Goal: Task Accomplishment & Management: Use online tool/utility

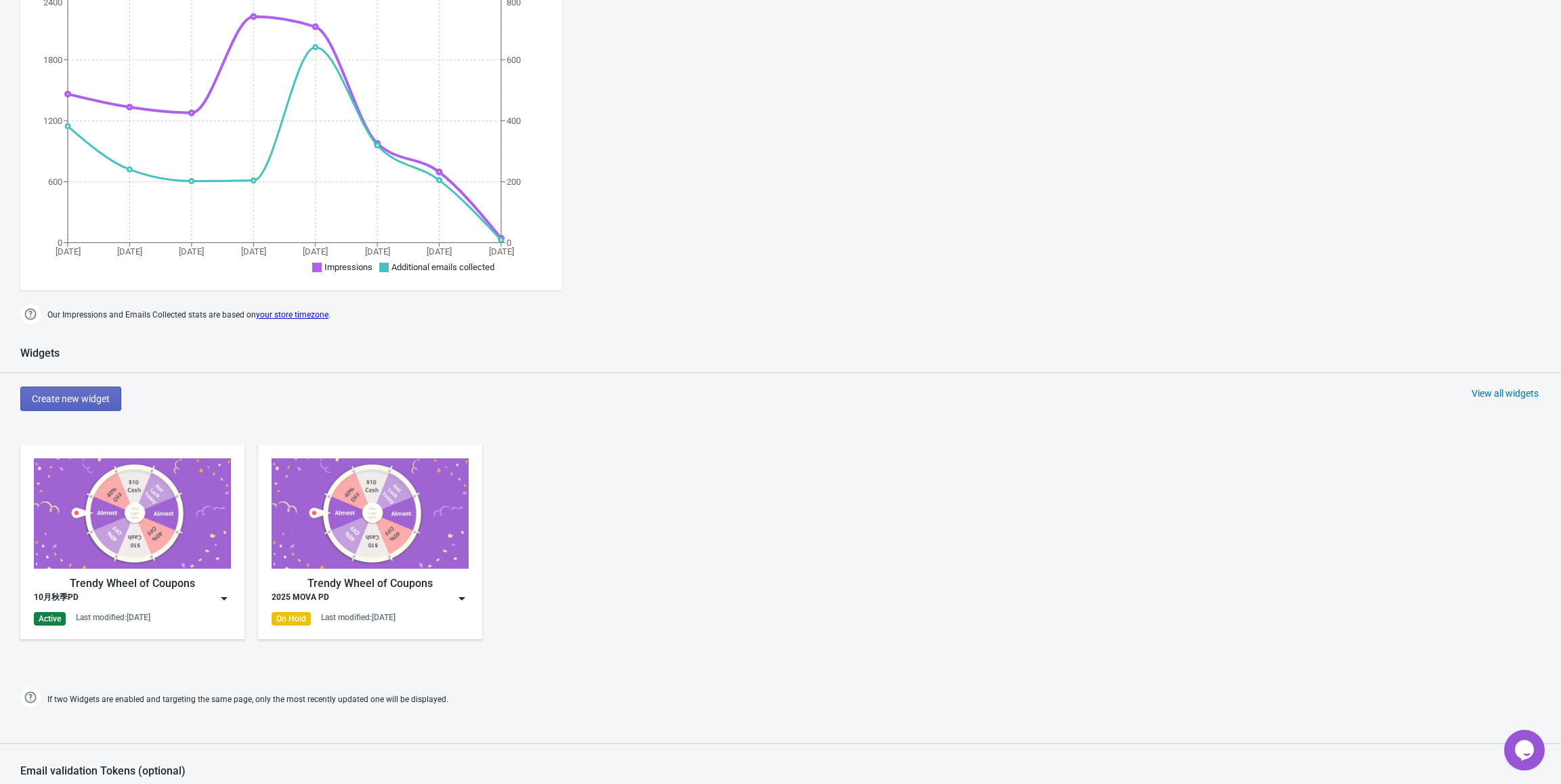
scroll to position [338, 0]
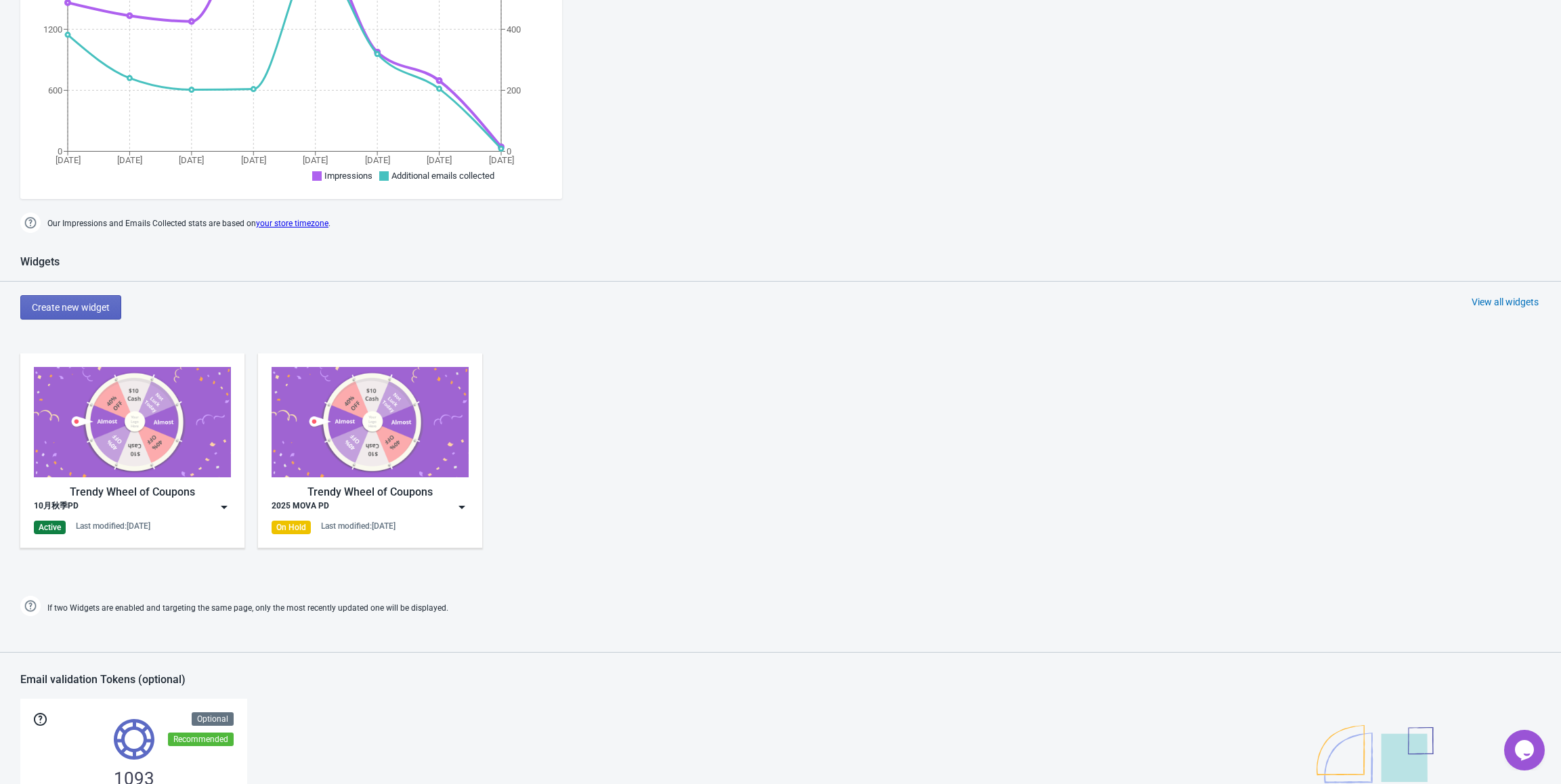
click at [51, 531] on div "Active" at bounding box center [50, 527] width 32 height 14
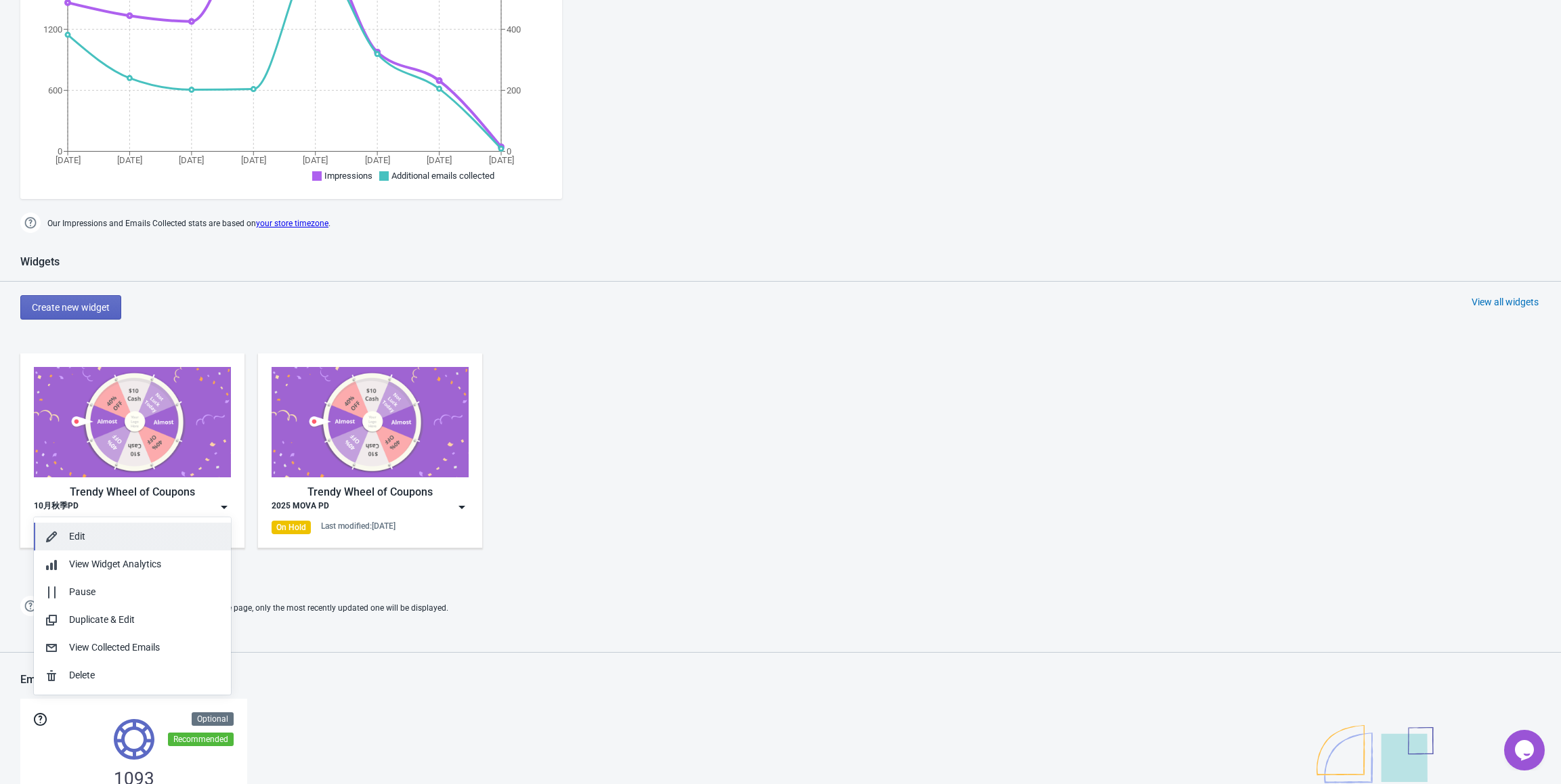
click at [79, 544] on button "Edit" at bounding box center [133, 536] width 197 height 28
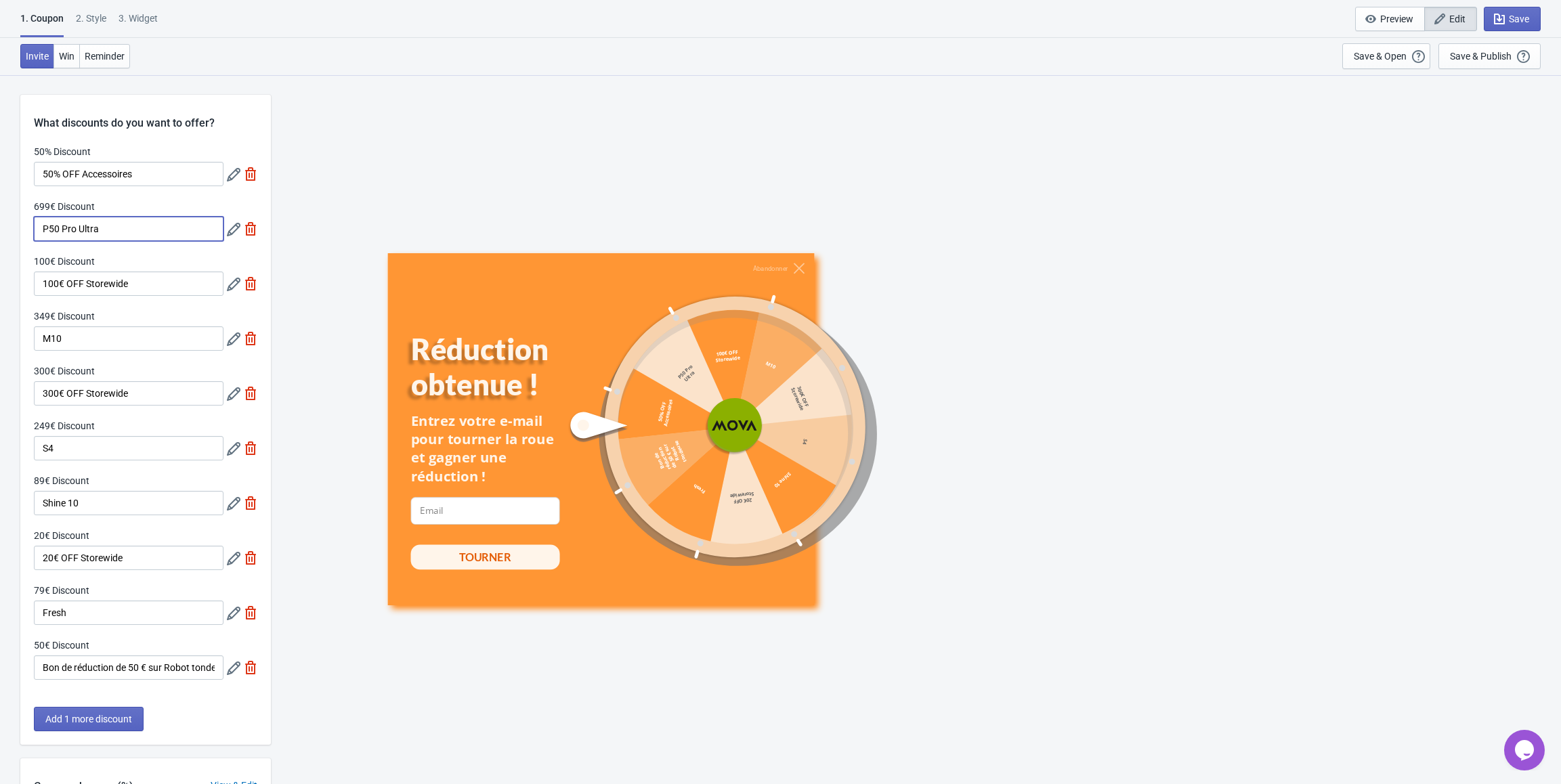
click at [133, 225] on input "P50 Pro Ultra" at bounding box center [129, 228] width 189 height 24
click at [140, 392] on input "300€ OFF Storewide" at bounding box center [129, 392] width 189 height 24
click at [118, 331] on input "M10" at bounding box center [129, 338] width 189 height 24
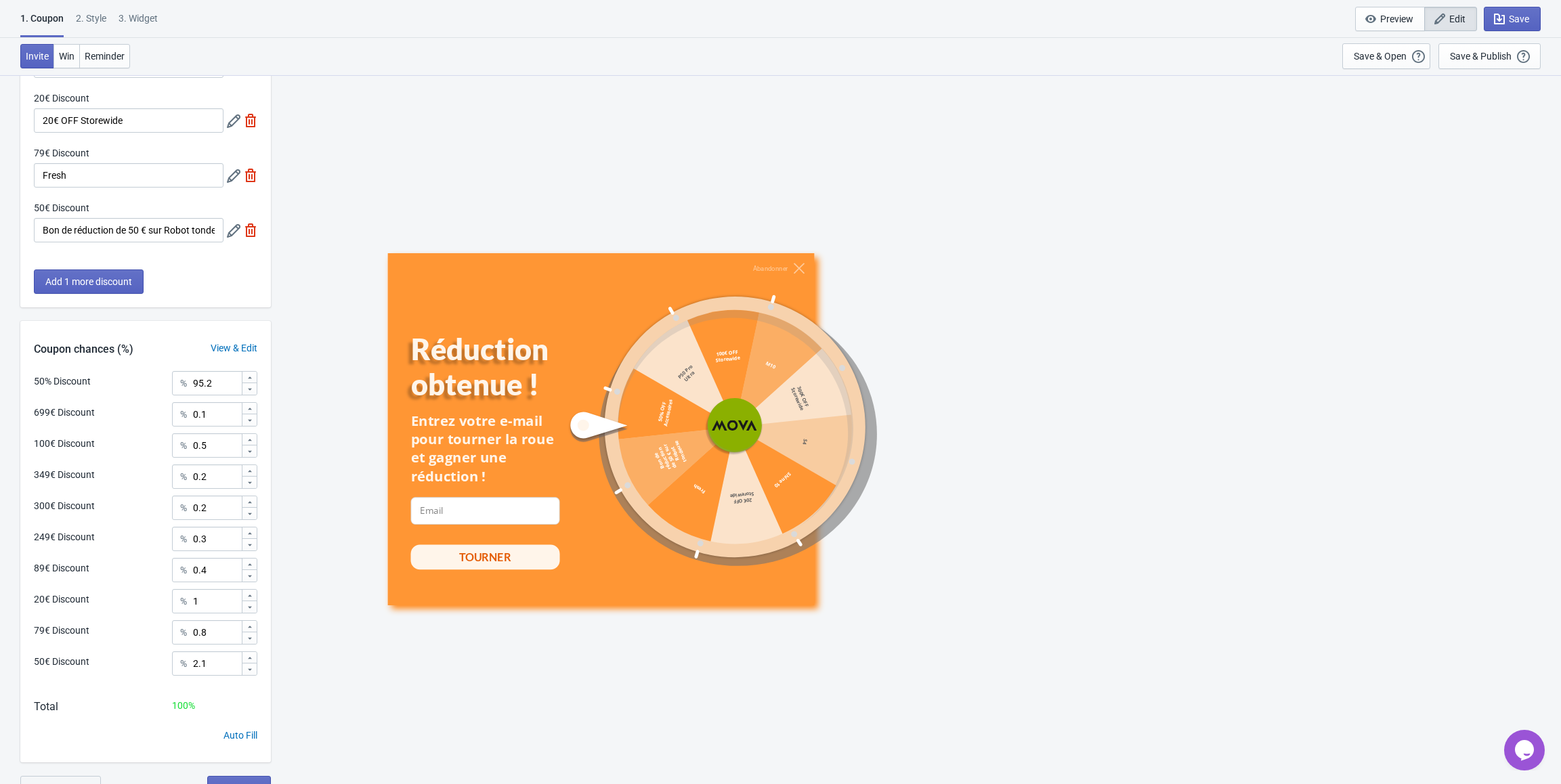
scroll to position [454, 0]
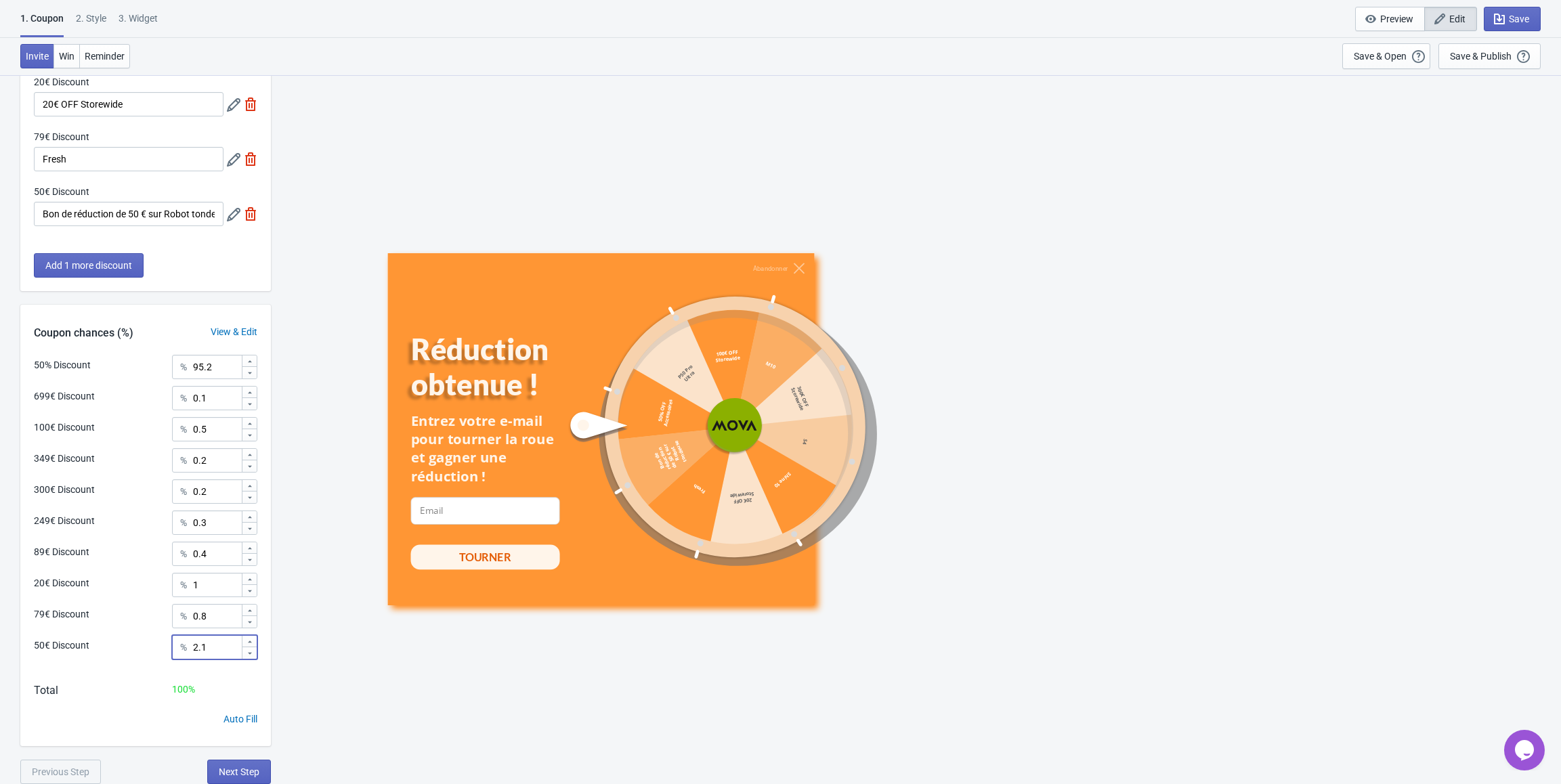
click at [224, 650] on input "2.1" at bounding box center [217, 647] width 49 height 24
click at [1091, 581] on div "Abandonner Réduction obtenue ! Entrez votre e-mail pour tourner la roue et gagn…" at bounding box center [915, 429] width 1057 height 352
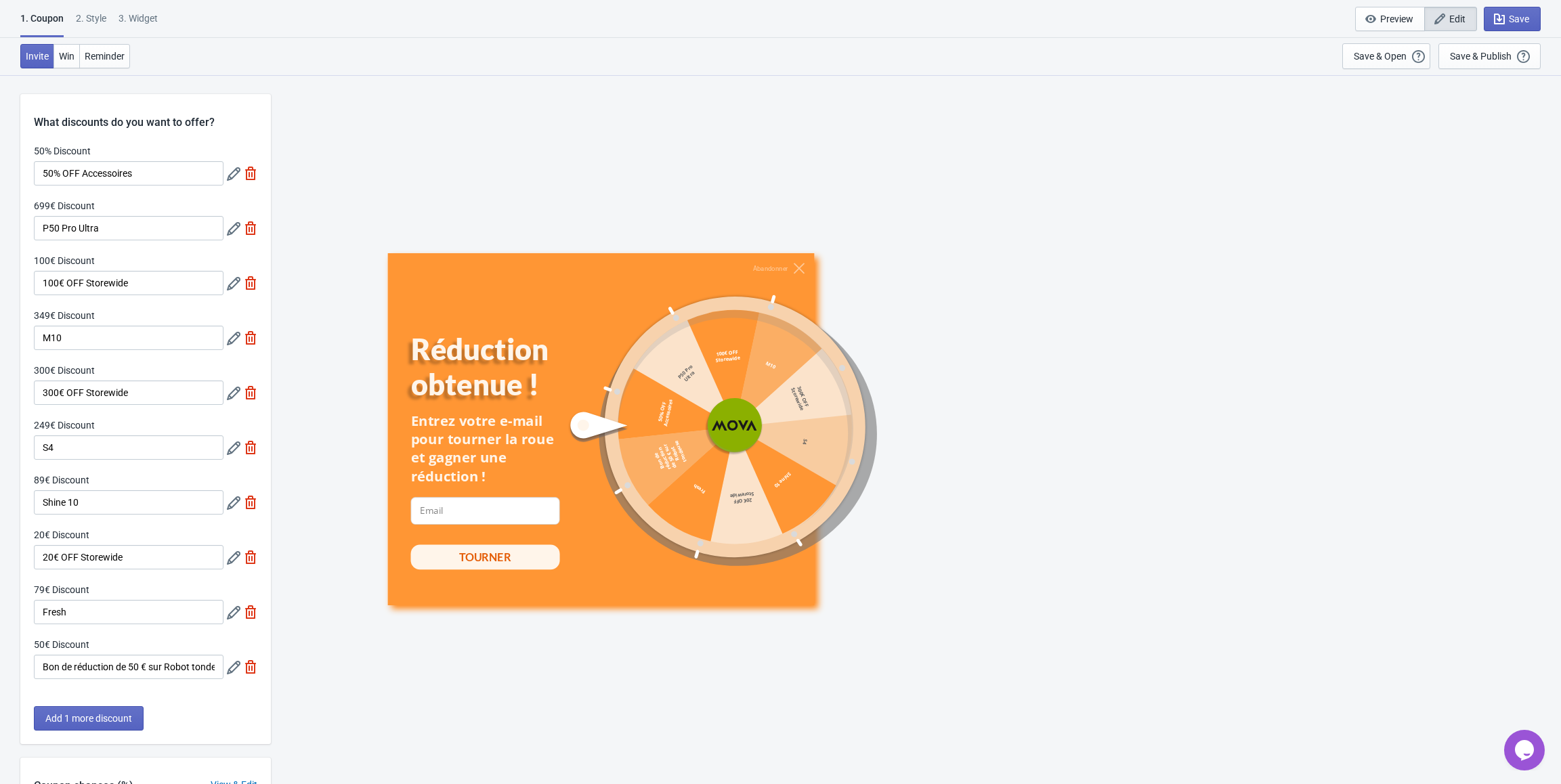
scroll to position [0, 0]
click at [1058, 578] on div "Abandonner Réduction obtenue ! Entrez votre e-mail pour tourner la roue et gagn…" at bounding box center [915, 429] width 1057 height 352
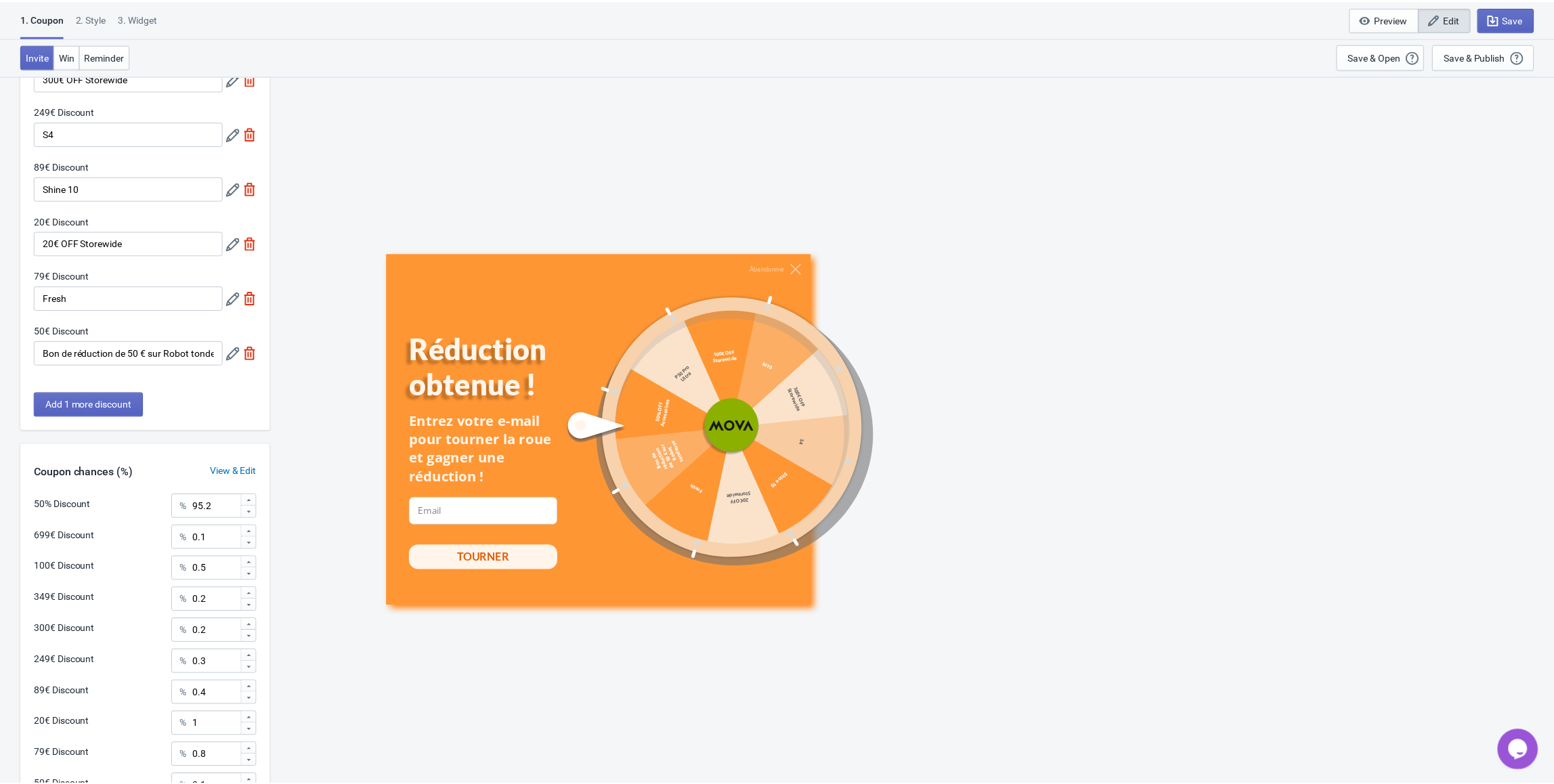
scroll to position [454, 0]
